Goal: Transaction & Acquisition: Purchase product/service

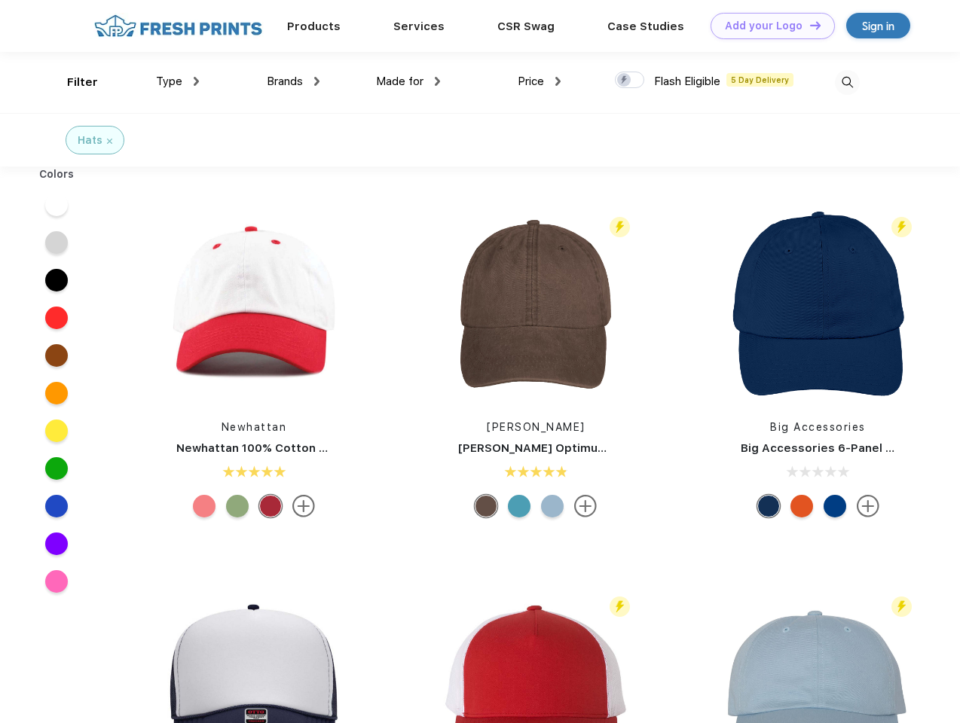
scroll to position [1, 0]
click at [767, 26] on link "Add your Logo Design Tool" at bounding box center [772, 26] width 124 height 26
click at [0, 0] on div "Design Tool" at bounding box center [0, 0] width 0 height 0
click at [808, 25] on link "Add your Logo Design Tool" at bounding box center [772, 26] width 124 height 26
click at [72, 82] on div "Filter" at bounding box center [82, 82] width 31 height 17
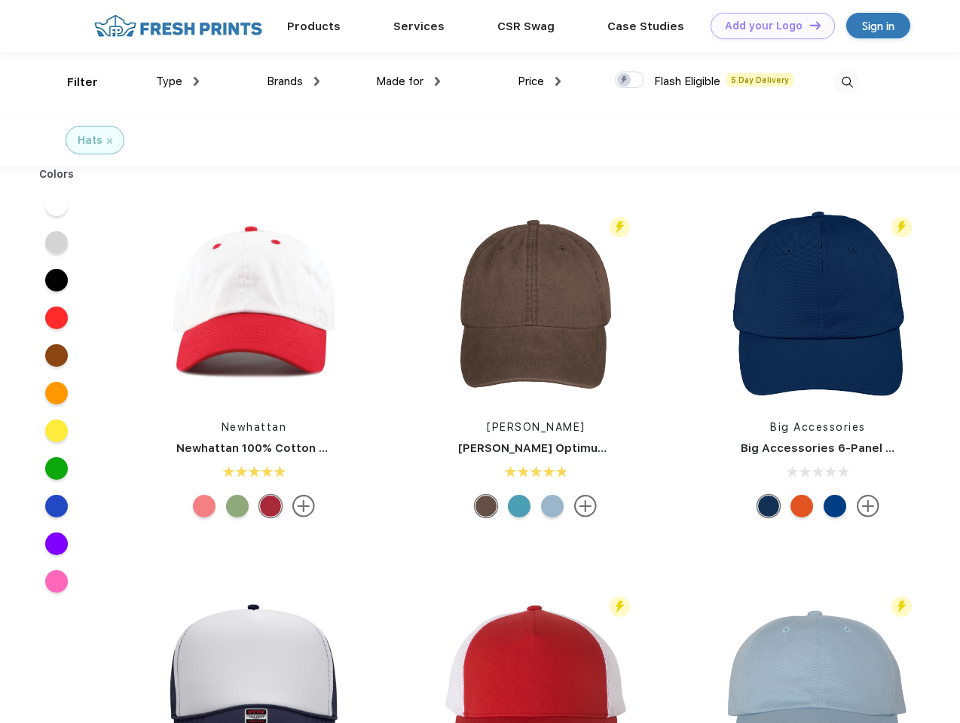
click at [178, 81] on span "Type" at bounding box center [169, 82] width 26 height 14
click at [293, 81] on span "Brands" at bounding box center [285, 82] width 36 height 14
click at [408, 81] on span "Made for" at bounding box center [399, 82] width 47 height 14
click at [539, 81] on span "Price" at bounding box center [531, 82] width 26 height 14
click at [630, 81] on div at bounding box center [629, 80] width 29 height 17
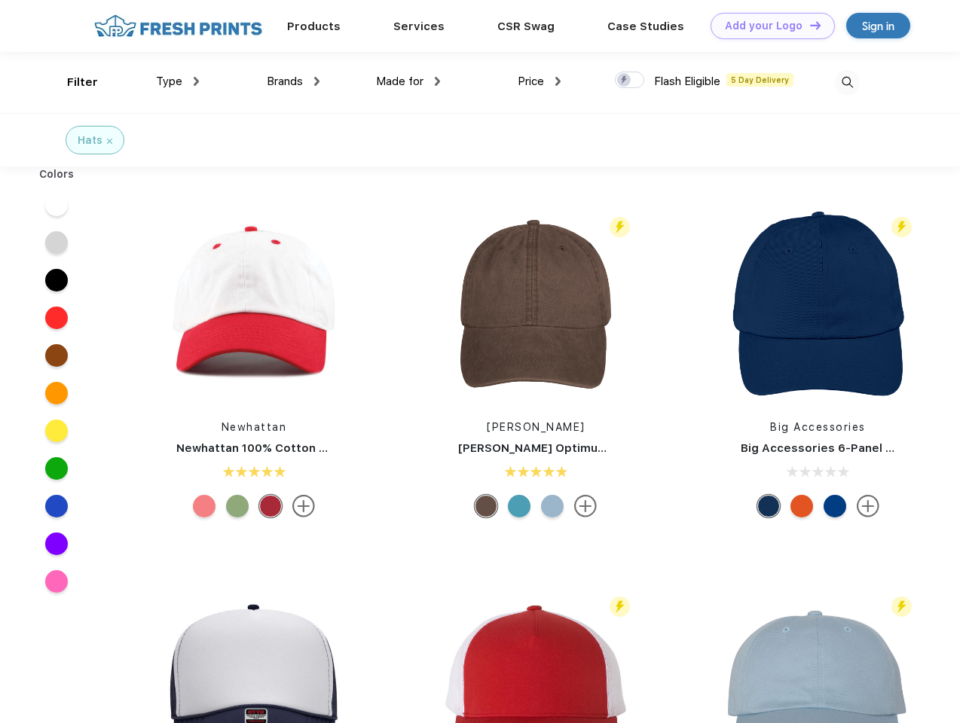
click at [624, 81] on input "checkbox" at bounding box center [620, 76] width 10 height 10
click at [847, 82] on img at bounding box center [847, 82] width 25 height 25
